Goal: Transaction & Acquisition: Purchase product/service

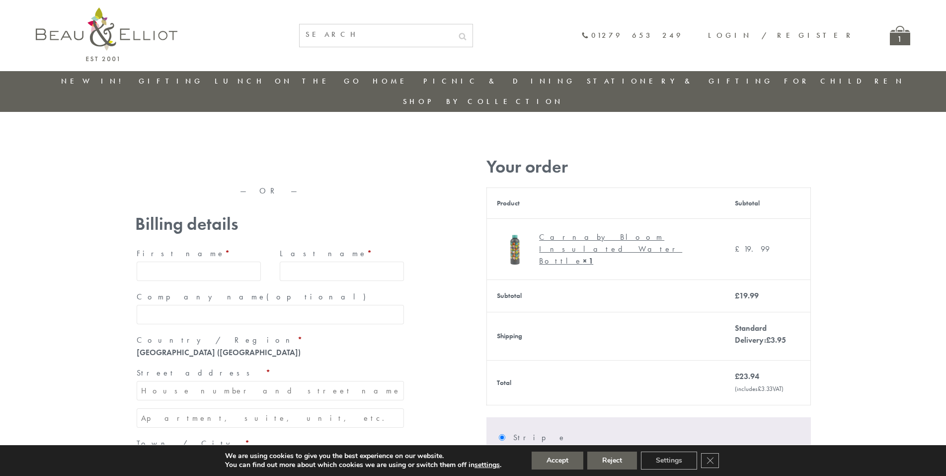
type input "[EMAIL_ADDRESS][DOMAIN_NAME]"
type input "[PERSON_NAME]"
type input "23, [GEOGRAPHIC_DATA], [GEOGRAPHIC_DATA]"
type input "[GEOGRAPHIC_DATA]"
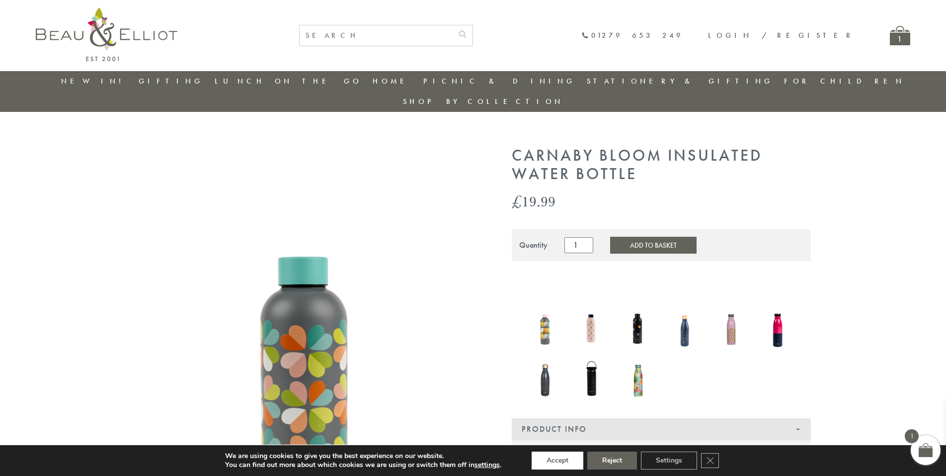
click at [558, 460] on button "Accept" at bounding box center [558, 460] width 52 height 18
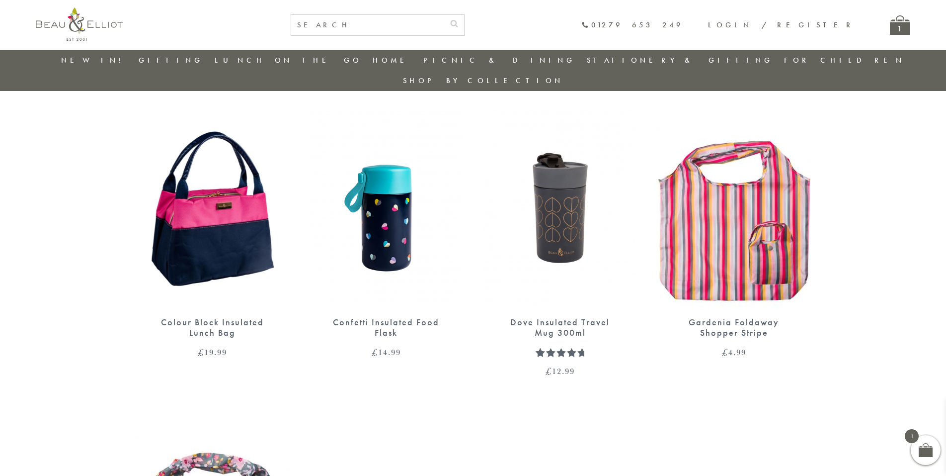
scroll to position [812, 0]
